Goal: Transaction & Acquisition: Obtain resource

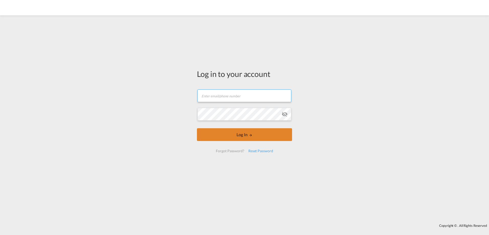
type input "[PERSON_NAME][EMAIL_ADDRESS][DOMAIN_NAME]"
click at [231, 136] on button "Log In" at bounding box center [244, 134] width 95 height 13
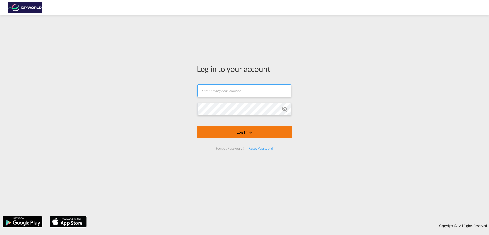
type input "[PERSON_NAME][EMAIL_ADDRESS][DOMAIN_NAME]"
click at [255, 136] on button "Log In" at bounding box center [244, 132] width 95 height 13
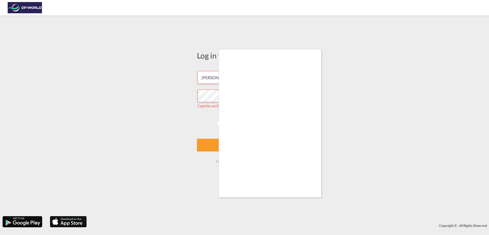
click at [212, 121] on div at bounding box center [244, 117] width 489 height 235
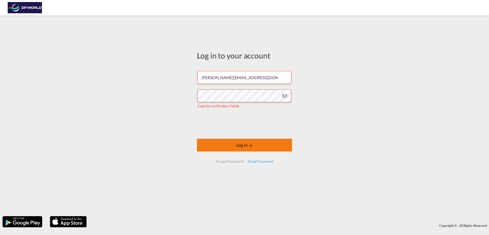
click at [247, 147] on button "Log In" at bounding box center [244, 145] width 95 height 13
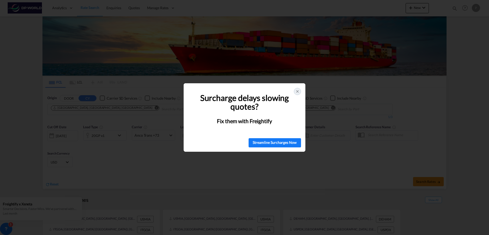
click at [296, 92] on icon at bounding box center [298, 92] width 4 height 4
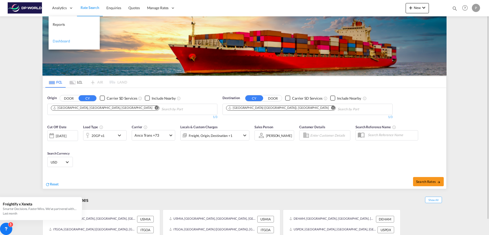
click at [61, 40] on span "Dashboard" at bounding box center [61, 41] width 17 height 4
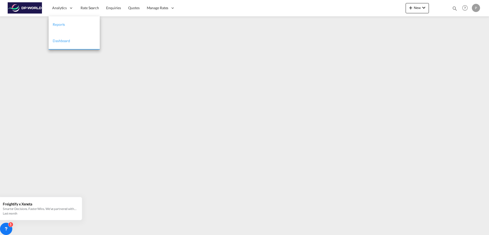
click at [59, 24] on span "Reports" at bounding box center [59, 24] width 12 height 4
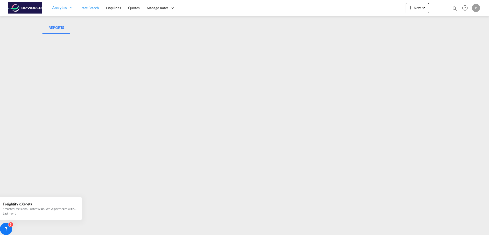
click at [84, 7] on span "Rate Search" at bounding box center [90, 8] width 18 height 4
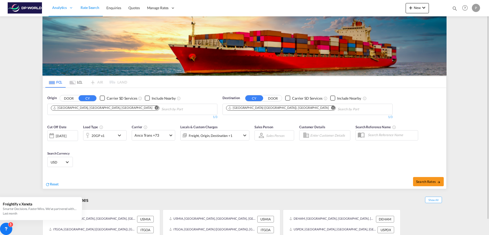
scroll to position [16, 0]
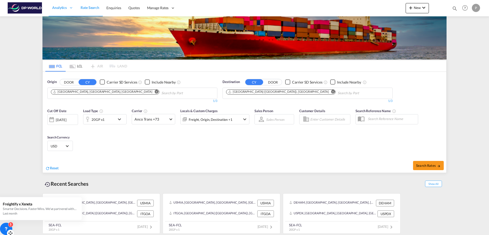
click at [4, 229] on icon at bounding box center [6, 229] width 5 height 5
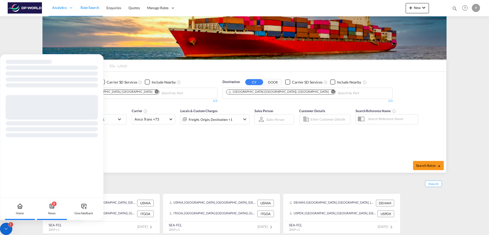
click at [56, 205] on div "5" at bounding box center [54, 204] width 5 height 5
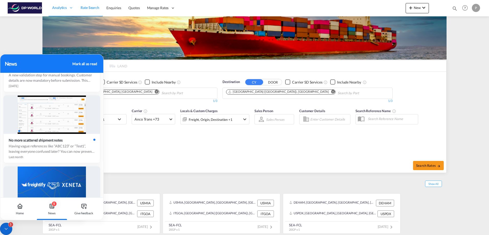
scroll to position [26, 0]
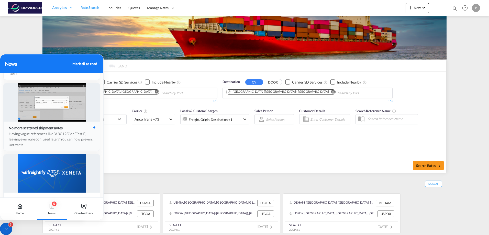
click at [37, 127] on div "No more scattered shipment notes" at bounding box center [37, 128] width 57 height 4
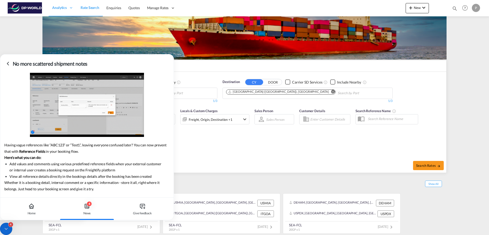
scroll to position [0, 0]
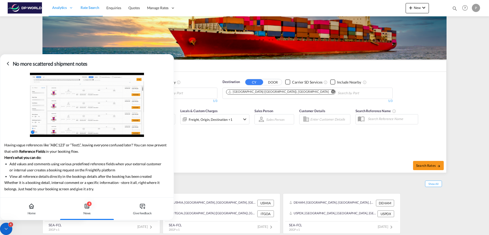
click at [9, 63] on icon at bounding box center [8, 64] width 6 height 6
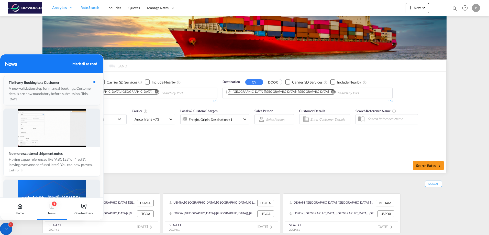
click at [40, 86] on div "A new validation step for manual bookings. Customer details are now mandatory b…" at bounding box center [52, 91] width 86 height 11
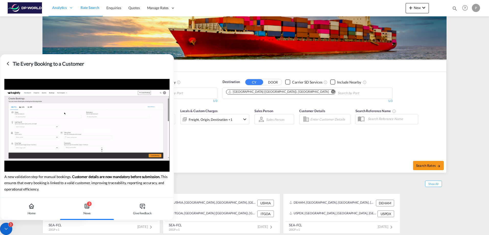
scroll to position [15, 0]
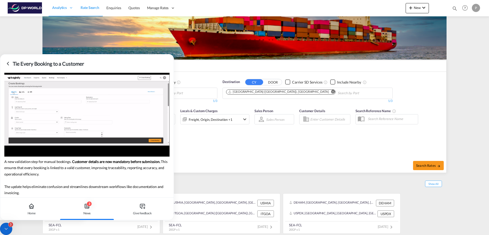
click at [87, 205] on div "3" at bounding box center [89, 204] width 5 height 5
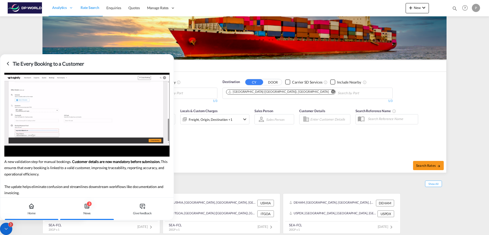
click at [31, 208] on icon at bounding box center [32, 208] width 2 height 2
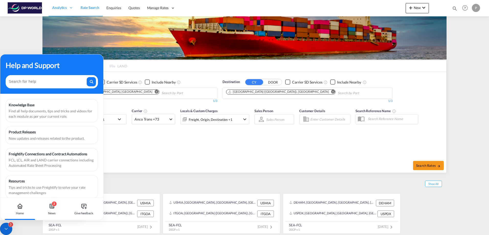
scroll to position [6, 0]
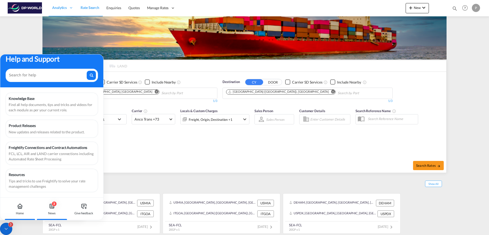
click at [53, 208] on icon at bounding box center [52, 206] width 4 height 4
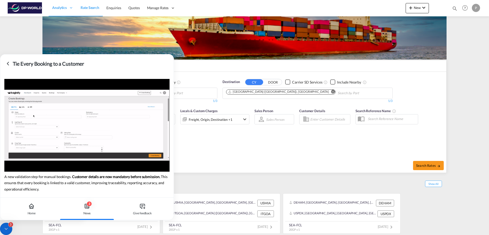
scroll to position [15, 0]
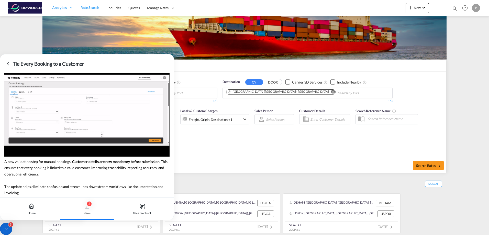
click at [7, 63] on icon at bounding box center [8, 64] width 6 height 6
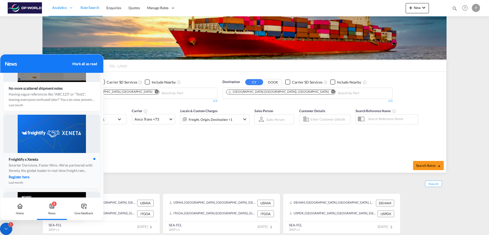
scroll to position [26, 0]
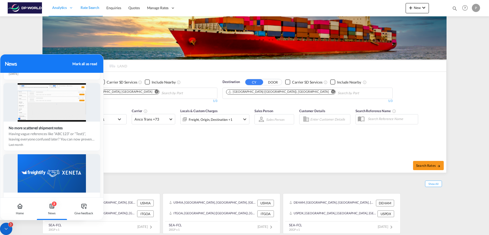
click at [85, 65] on div "Mark all as read" at bounding box center [84, 63] width 25 height 5
click at [21, 36] on md-content "Analytics Reports Dashboard Rate Search Enquiries Quotes" at bounding box center [244, 117] width 489 height 235
click at [6, 229] on icon at bounding box center [6, 229] width 5 height 5
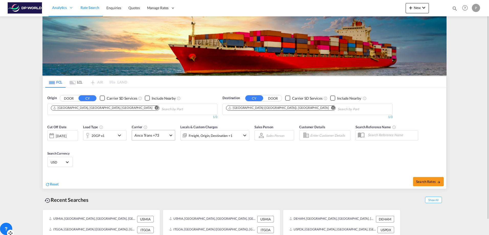
scroll to position [16, 0]
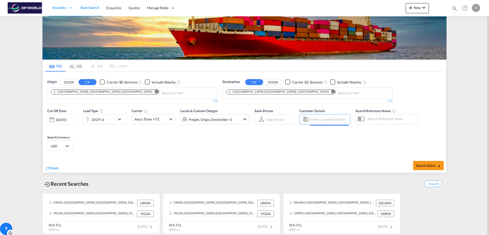
click at [317, 120] on input "Enter Customer Details" at bounding box center [329, 120] width 38 height 8
click at [435, 184] on span "Show All" at bounding box center [433, 184] width 17 height 6
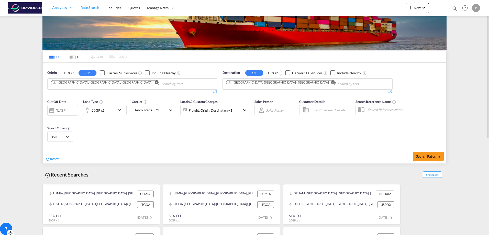
scroll to position [0, 0]
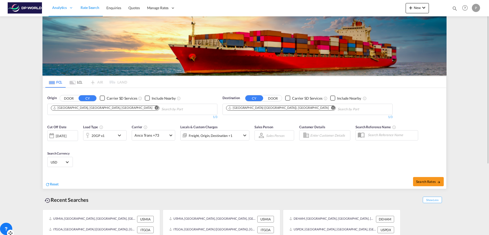
click at [478, 8] on div "P" at bounding box center [476, 8] width 8 height 8
click at [464, 23] on button "My Profile" at bounding box center [470, 22] width 33 height 10
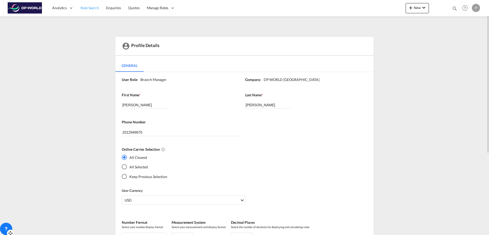
click at [90, 7] on span "Rate Search" at bounding box center [90, 8] width 18 height 4
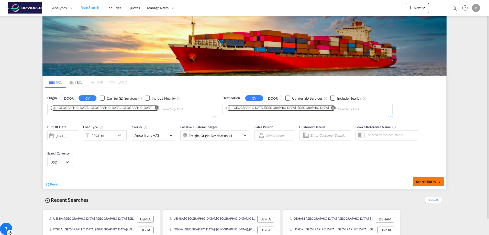
click at [427, 182] on span "Search Rates" at bounding box center [428, 182] width 25 height 4
type input "USMIA to [GEOGRAPHIC_DATA] / [DATE]"
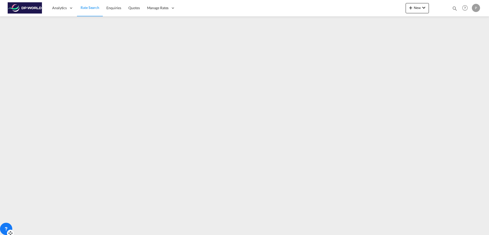
click at [18, 9] on img at bounding box center [25, 8] width 35 height 12
click at [96, 10] on span "Rate Search" at bounding box center [90, 7] width 19 height 4
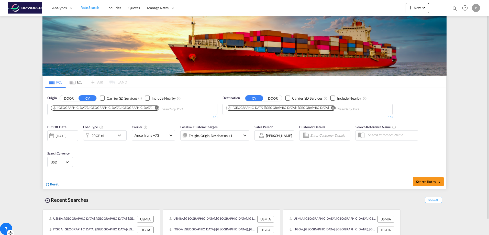
scroll to position [16, 0]
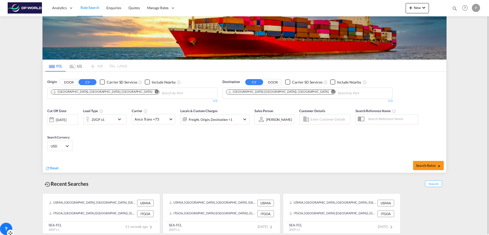
click at [463, 104] on md-content "Analytics Reports Dashboard Rate Search Enquiries Quotes" at bounding box center [244, 117] width 489 height 235
click at [475, 6] on div "P" at bounding box center [476, 8] width 8 height 8
click at [462, 39] on button "Logout" at bounding box center [470, 39] width 33 height 10
